Goal: Transaction & Acquisition: Purchase product/service

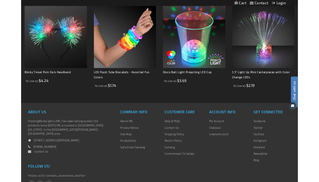
scroll to position [377, 0]
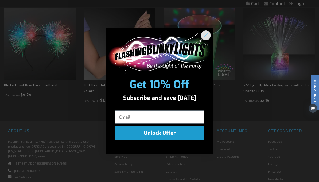
click at [203, 39] on circle "Close dialog" at bounding box center [205, 35] width 9 height 9
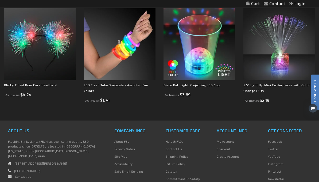
click at [286, 55] on img at bounding box center [279, 44] width 72 height 72
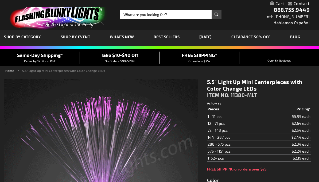
type input "5659"
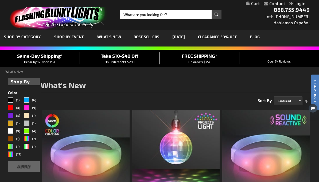
click at [145, 38] on span "Best Sellers" at bounding box center [147, 36] width 26 height 5
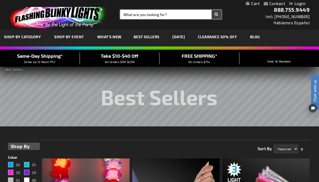
click at [173, 15] on input "Search" at bounding box center [170, 14] width 101 height 9
type input "Lapel pins"
click at [216, 14] on button "Search" at bounding box center [217, 14] width 10 height 9
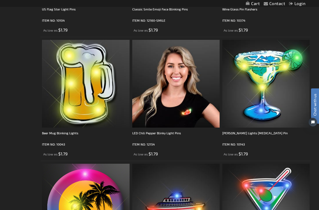
scroll to position [1182, 0]
click at [287, 112] on img at bounding box center [265, 83] width 87 height 87
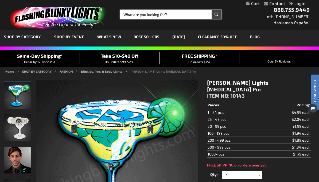
click at [177, 15] on input "Search" at bounding box center [170, 14] width 101 height 9
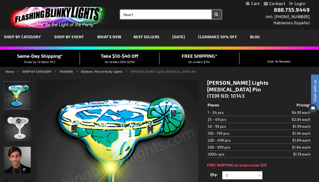
type input "Heart"
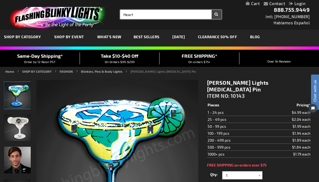
click at [216, 14] on button "Search" at bounding box center [217, 14] width 10 height 9
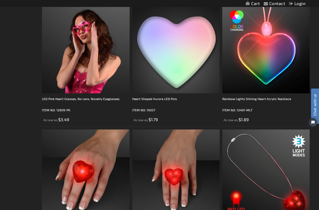
scroll to position [481, 0]
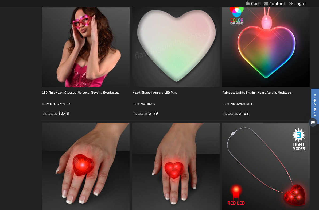
click at [178, 68] on img at bounding box center [175, 42] width 87 height 87
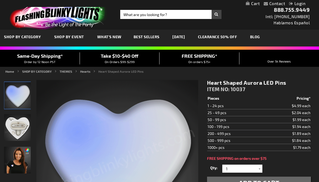
click at [255, 114] on td "25 - 49 pcs" at bounding box center [235, 112] width 57 height 7
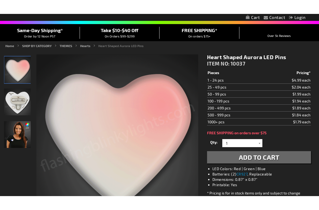
scroll to position [43, 0]
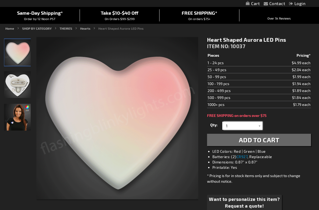
click at [256, 125] on input "1" at bounding box center [243, 126] width 39 height 8
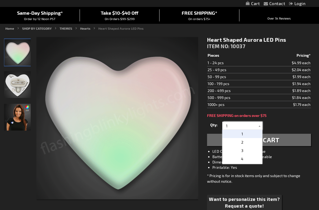
click at [256, 125] on input "1" at bounding box center [243, 126] width 39 height 8
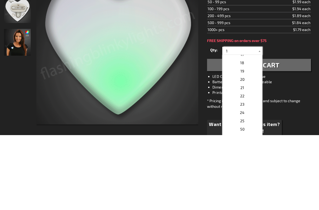
scroll to position [137, 0]
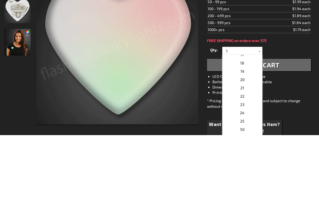
click at [244, 150] on p "20" at bounding box center [242, 154] width 40 height 8
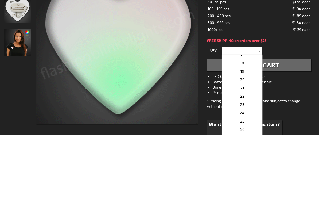
type input "20"
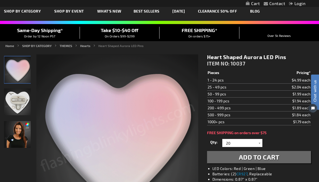
scroll to position [25, 0]
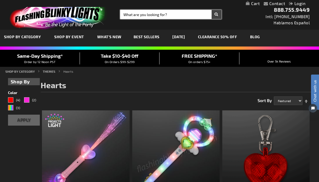
click at [155, 11] on input "Search" at bounding box center [170, 14] width 101 height 9
type input "Heart"
click at [216, 14] on button "Search" at bounding box center [217, 14] width 10 height 9
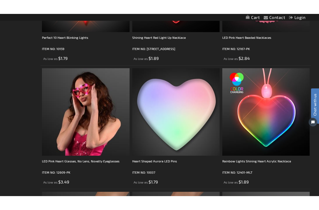
scroll to position [427, 0]
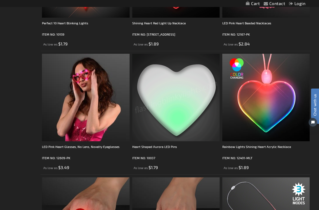
click at [169, 118] on img at bounding box center [175, 97] width 87 height 87
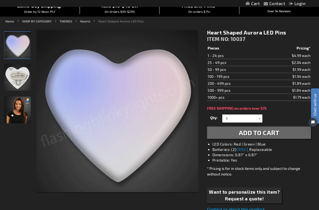
scroll to position [50, 0]
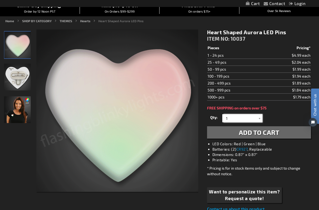
click at [256, 119] on input "1" at bounding box center [243, 118] width 39 height 8
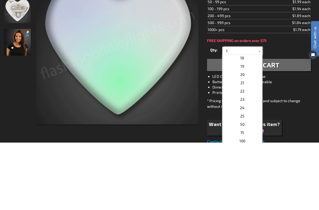
scroll to position [142, 0]
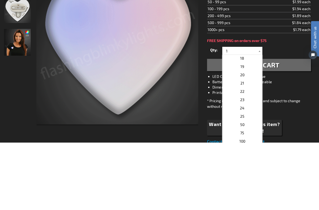
click at [244, 138] on p "20" at bounding box center [242, 142] width 40 height 8
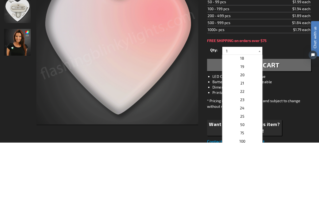
type input "20"
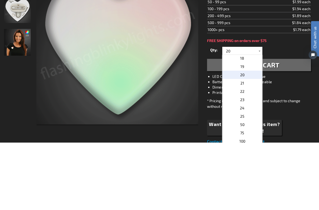
scroll to position [118, 0]
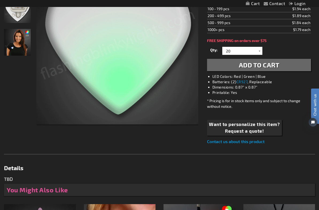
click at [259, 67] on span "Add to Cart" at bounding box center [259, 65] width 41 height 8
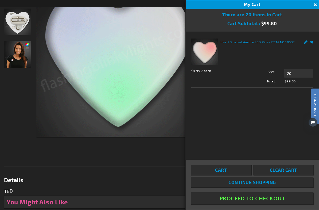
click at [295, 172] on span "Clear Cart" at bounding box center [283, 169] width 27 height 5
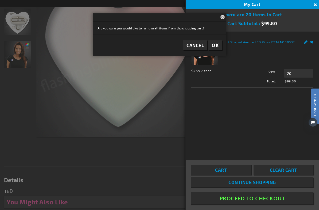
click at [214, 49] on button "OK" at bounding box center [214, 45] width 13 height 10
